Goal: Understand process/instructions: Learn how to perform a task or action

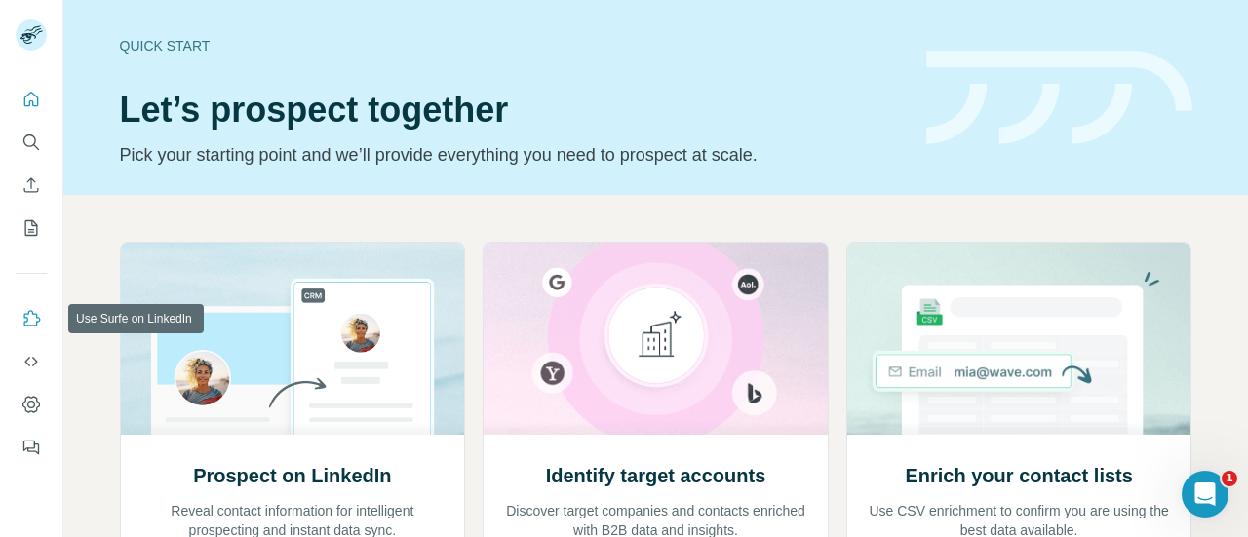
click at [28, 327] on icon "Use Surfe on LinkedIn" at bounding box center [30, 318] width 19 height 19
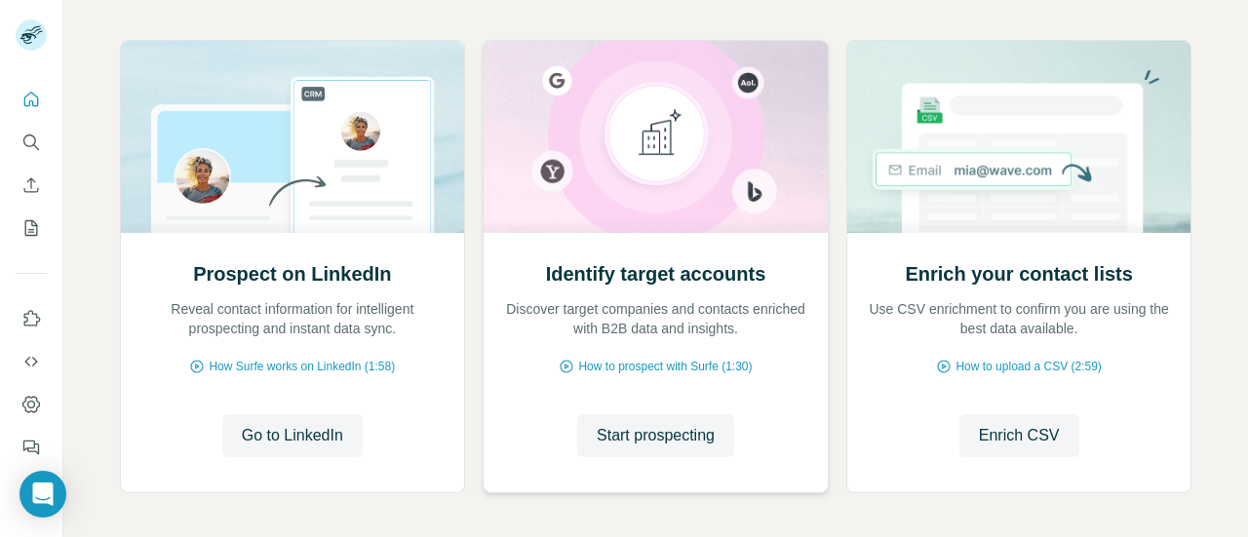
scroll to position [201, 0]
click at [316, 429] on span "Go to LinkedIn" at bounding box center [292, 436] width 101 height 23
